Goal: Task Accomplishment & Management: Manage account settings

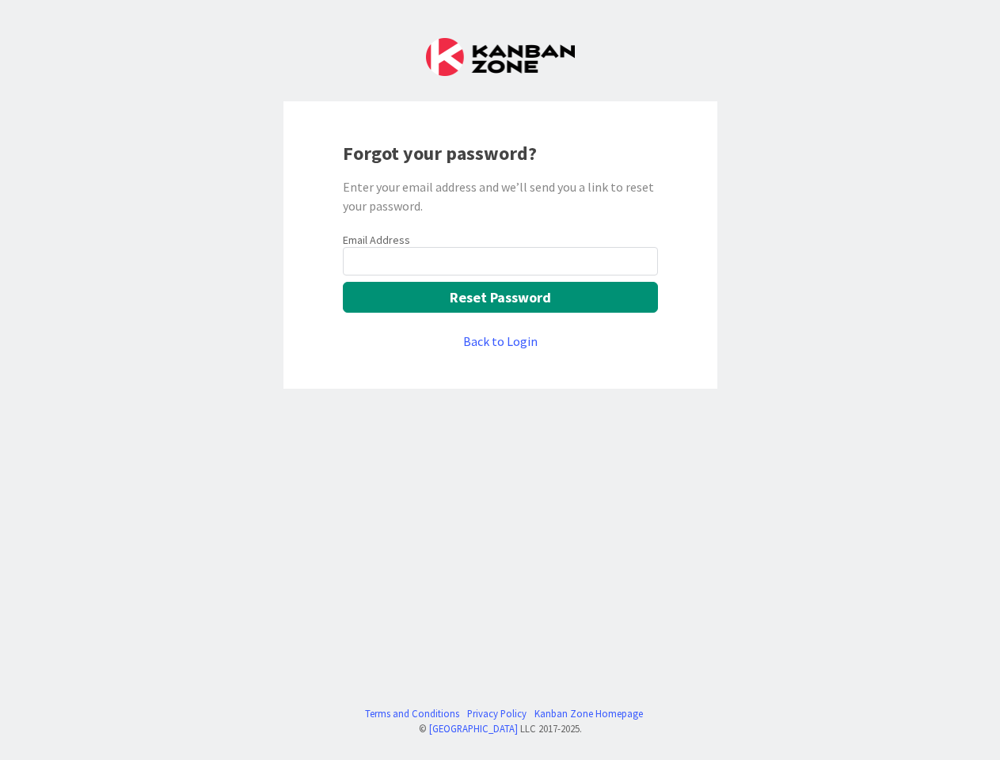
click at [500, 380] on div "Forgot your password? Enter your email address and we’ll send you a link to res…" at bounding box center [501, 245] width 434 height 288
click at [501, 297] on button "Reset Password" at bounding box center [500, 297] width 315 height 31
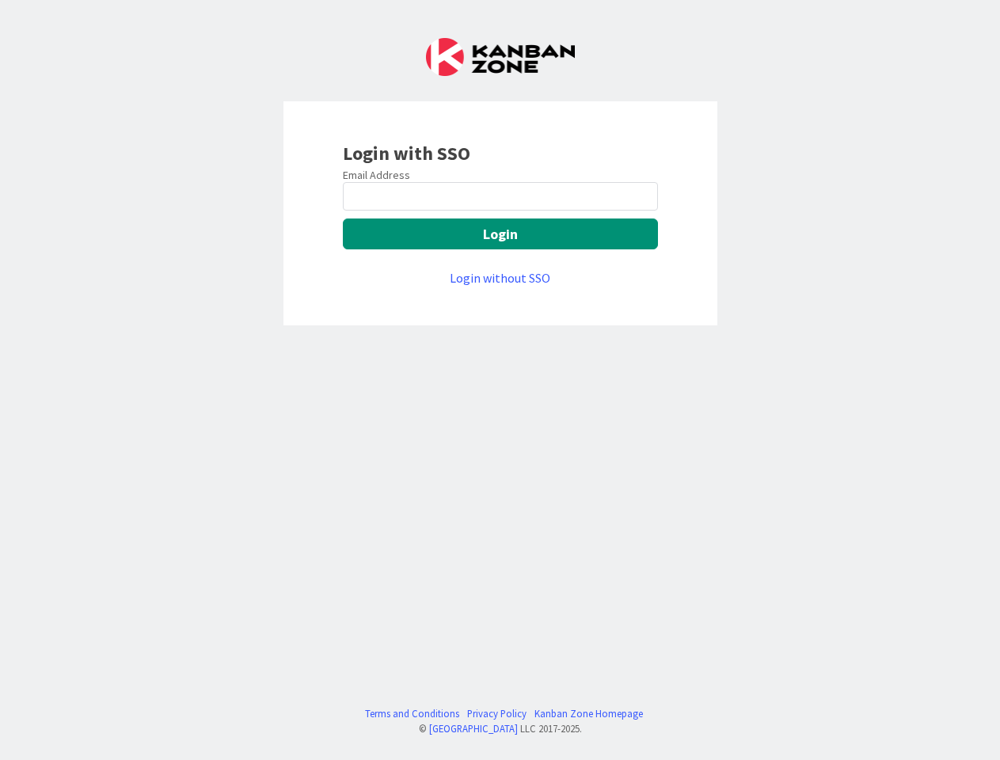
click at [500, 380] on div "Login with SSO Email Address Login Login without SSO Terms and Conditions Priva…" at bounding box center [500, 380] width 1000 height 760
click at [501, 234] on button "Login" at bounding box center [500, 234] width 315 height 31
